Goal: Task Accomplishment & Management: Manage account settings

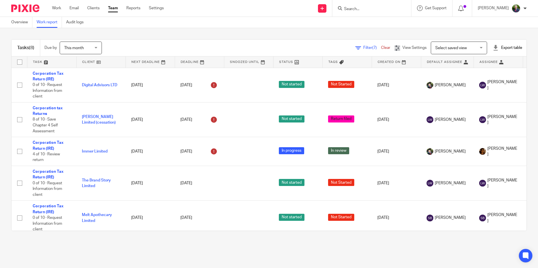
click at [48, 20] on link "Work report" at bounding box center [49, 22] width 25 height 11
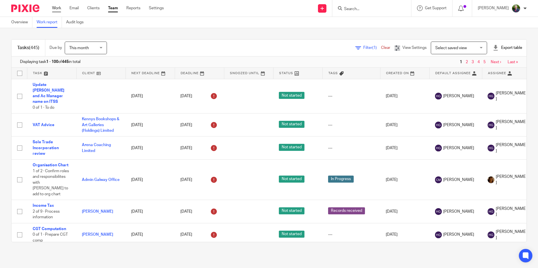
click at [60, 8] on link "Work" at bounding box center [56, 8] width 9 height 6
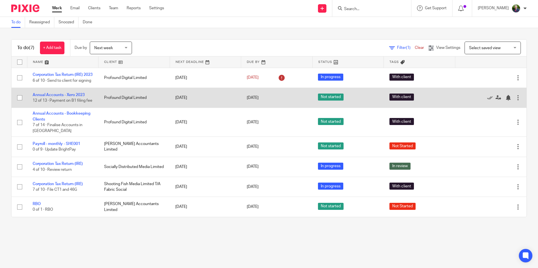
click at [214, 108] on td "[DATE]" at bounding box center [205, 98] width 71 height 20
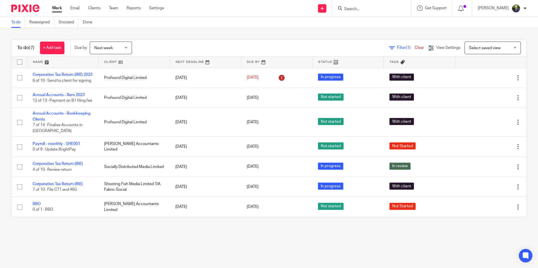
click at [384, 9] on input "Search" at bounding box center [368, 9] width 51 height 5
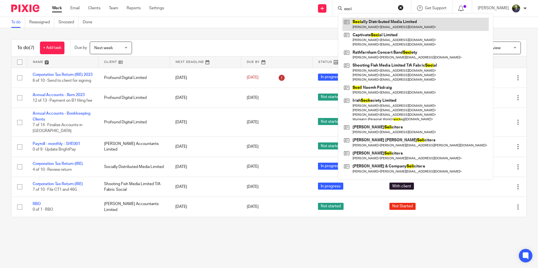
type input "soci"
click at [390, 24] on link at bounding box center [415, 24] width 146 height 13
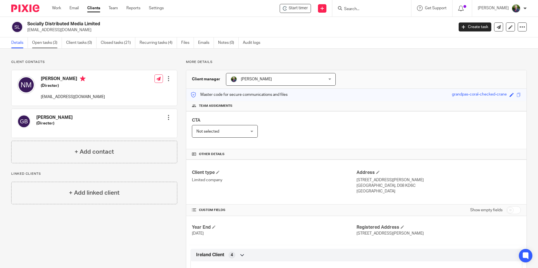
click at [45, 43] on link "Open tasks (3)" at bounding box center [47, 42] width 30 height 11
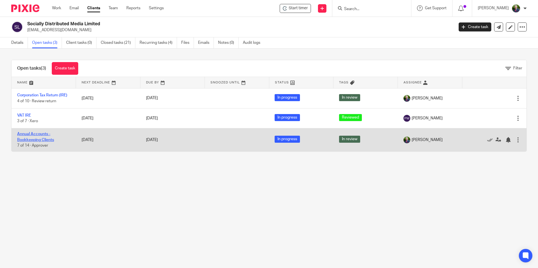
click at [45, 139] on link "Annual Accounts - Bookkeeping Clients" at bounding box center [35, 137] width 37 height 10
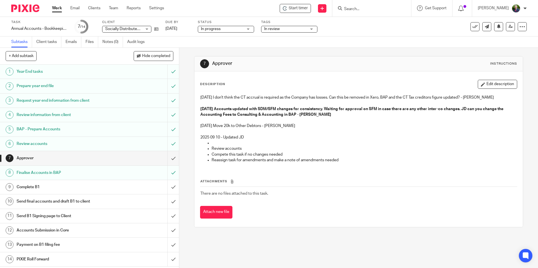
click at [426, 165] on div "2025 09 19 I don't think the CT accrual is required as the Company has losses. …" at bounding box center [358, 129] width 322 height 75
click at [155, 30] on icon at bounding box center [156, 29] width 4 height 4
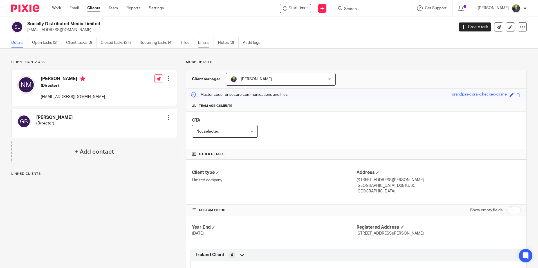
click at [204, 41] on link "Emails" at bounding box center [206, 42] width 16 height 11
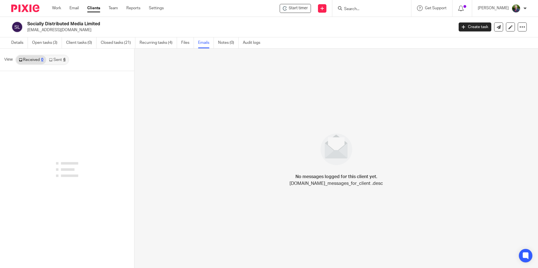
click at [60, 63] on link "Sent 6" at bounding box center [57, 59] width 22 height 9
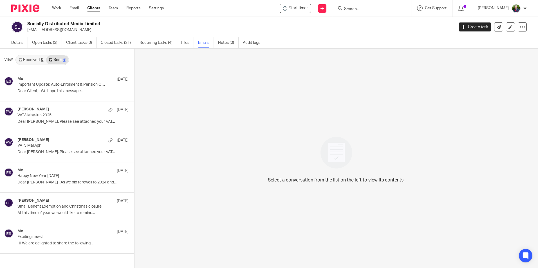
click at [35, 60] on link "Received 0" at bounding box center [31, 59] width 30 height 9
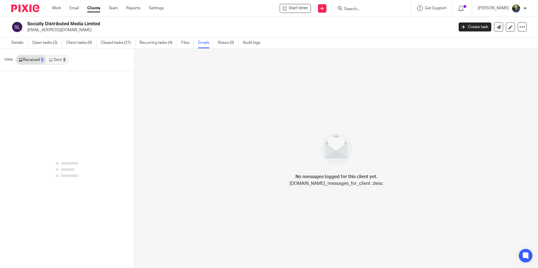
click at [60, 59] on link "Sent 6" at bounding box center [57, 59] width 22 height 9
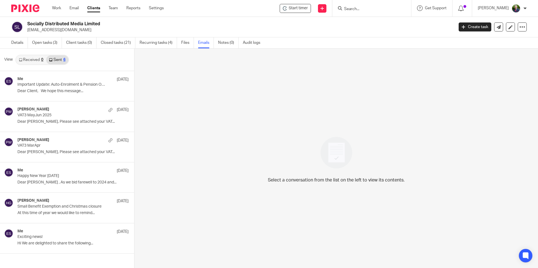
click at [35, 63] on link "Received 0" at bounding box center [31, 59] width 30 height 9
